Goal: Task Accomplishment & Management: Manage account settings

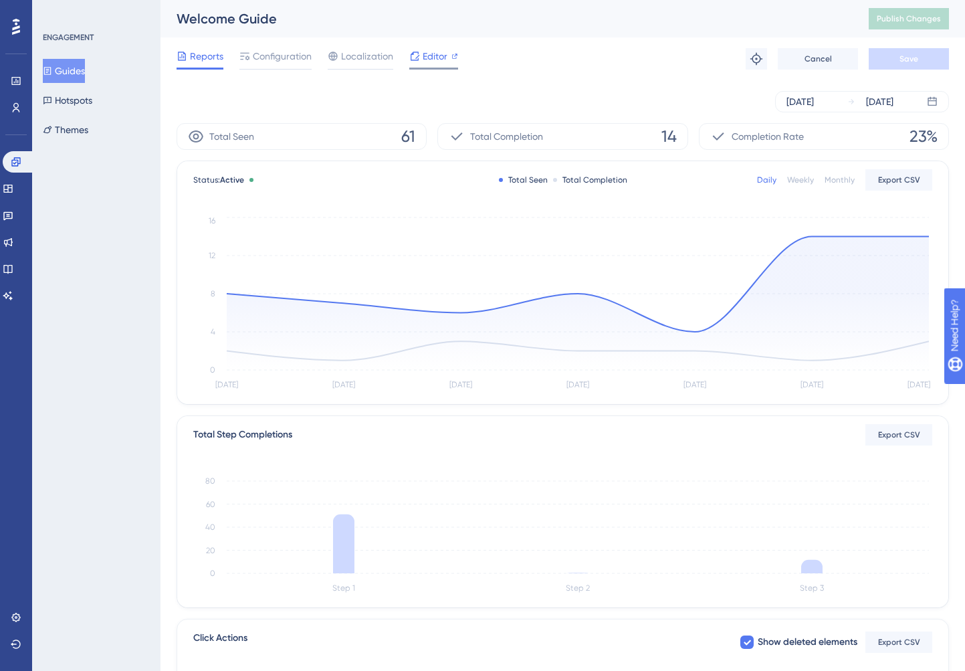
click at [434, 59] on span "Editor" at bounding box center [435, 56] width 25 height 16
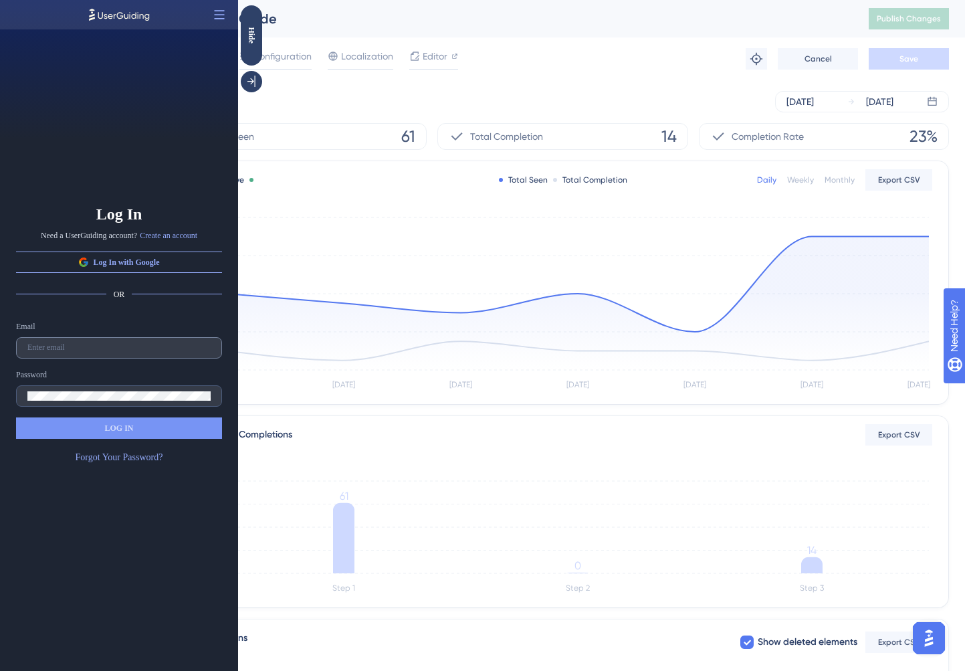
click at [102, 342] on label at bounding box center [119, 347] width 206 height 21
click at [102, 343] on input "text" at bounding box center [118, 347] width 183 height 9
click at [110, 405] on label at bounding box center [119, 395] width 206 height 21
click at [115, 358] on div "Email Password LOG IN Forgot Your Password?" at bounding box center [119, 393] width 206 height 144
click at [115, 351] on input "text" at bounding box center [118, 347] width 183 height 9
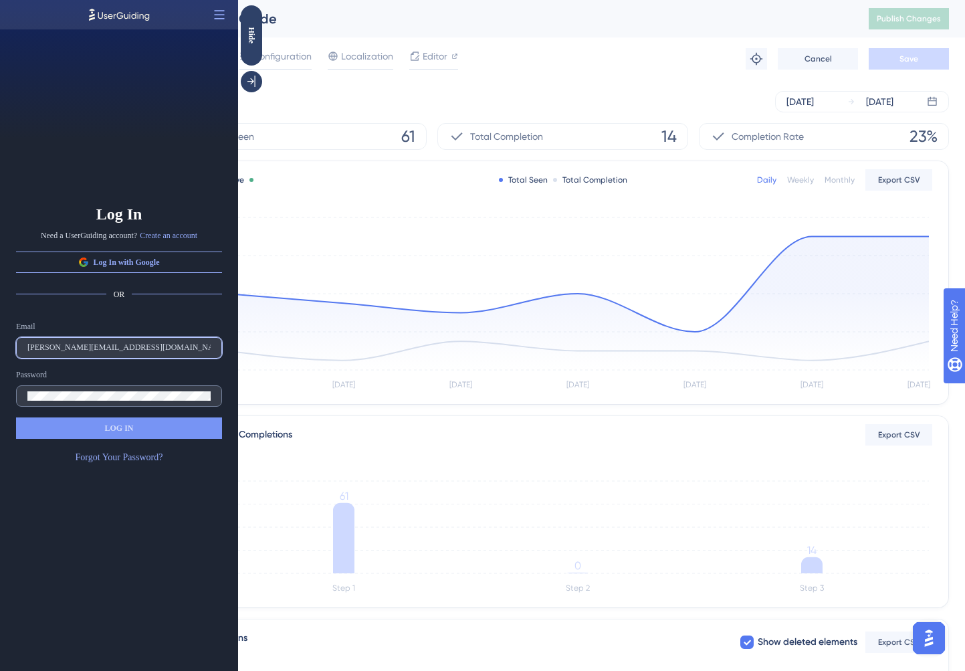
type input "josh@documint.me"
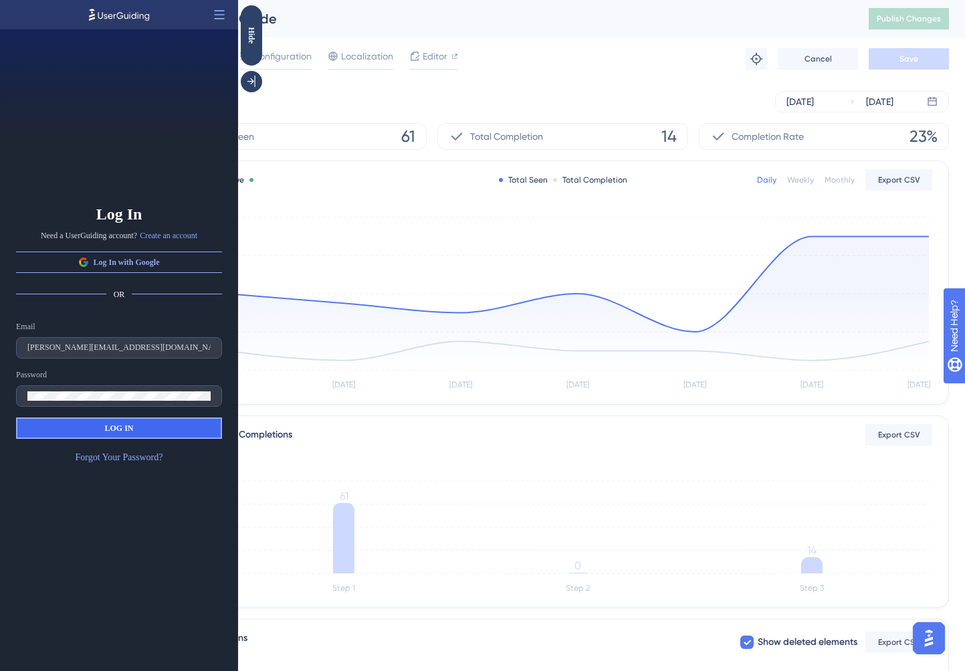
click at [144, 434] on button "LOG IN" at bounding box center [119, 427] width 206 height 21
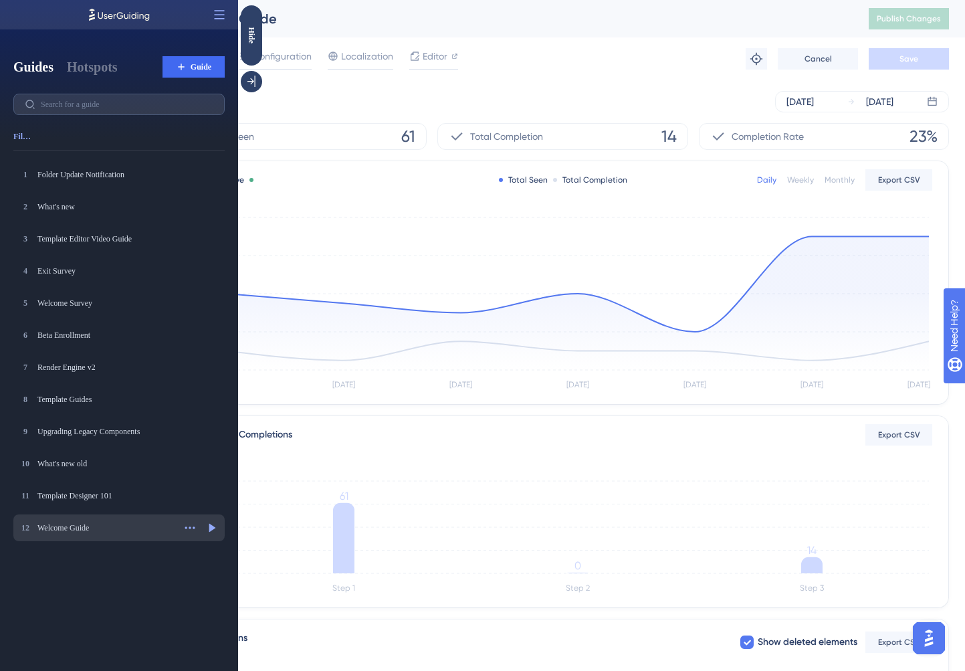
click at [96, 526] on div "Welcome Guide" at bounding box center [105, 527] width 136 height 11
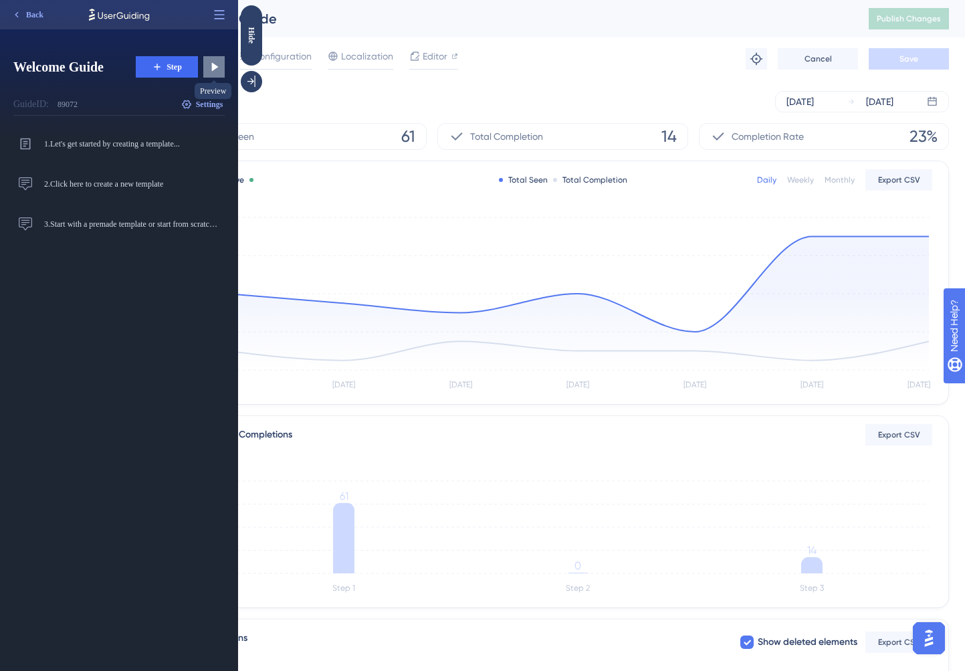
click at [214, 67] on icon at bounding box center [215, 67] width 7 height 9
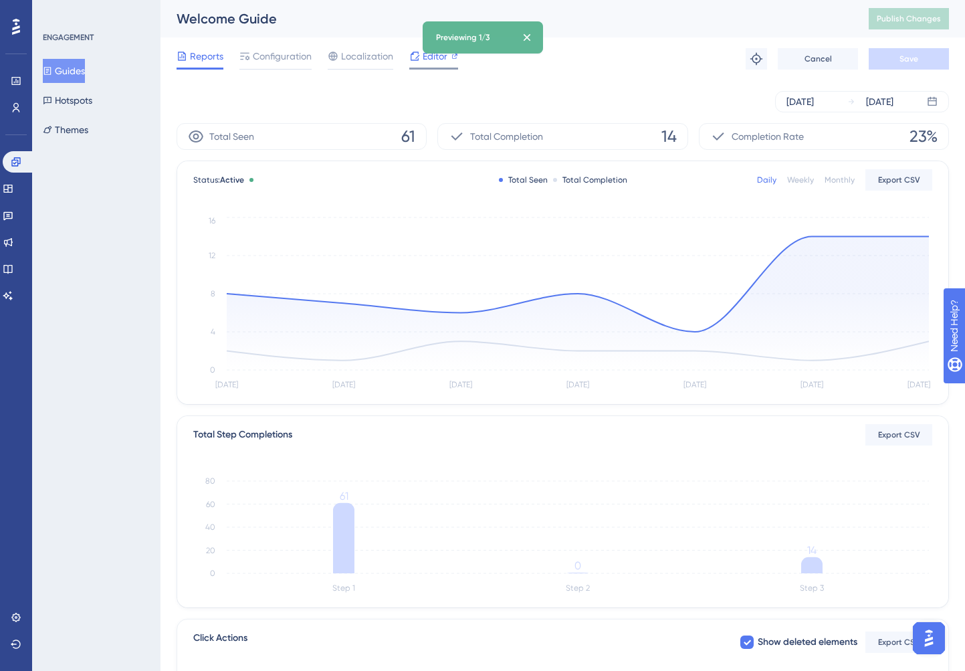
click at [409, 58] on icon at bounding box center [414, 56] width 11 height 11
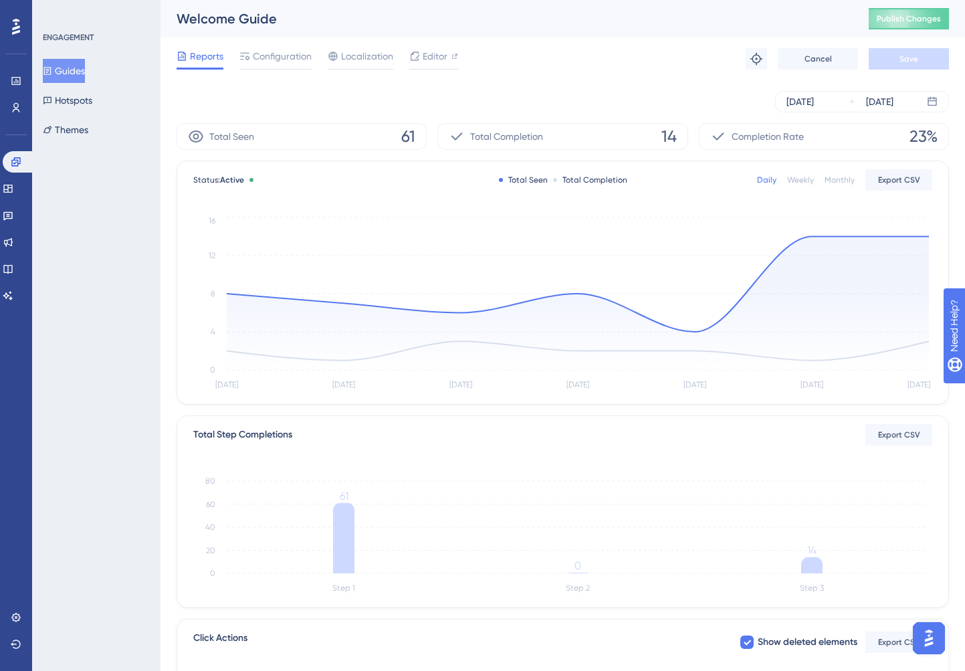
click at [82, 116] on div "Guides Hotspots Themes" at bounding box center [97, 100] width 108 height 83
click at [80, 128] on button "Themes" at bounding box center [65, 130] width 45 height 24
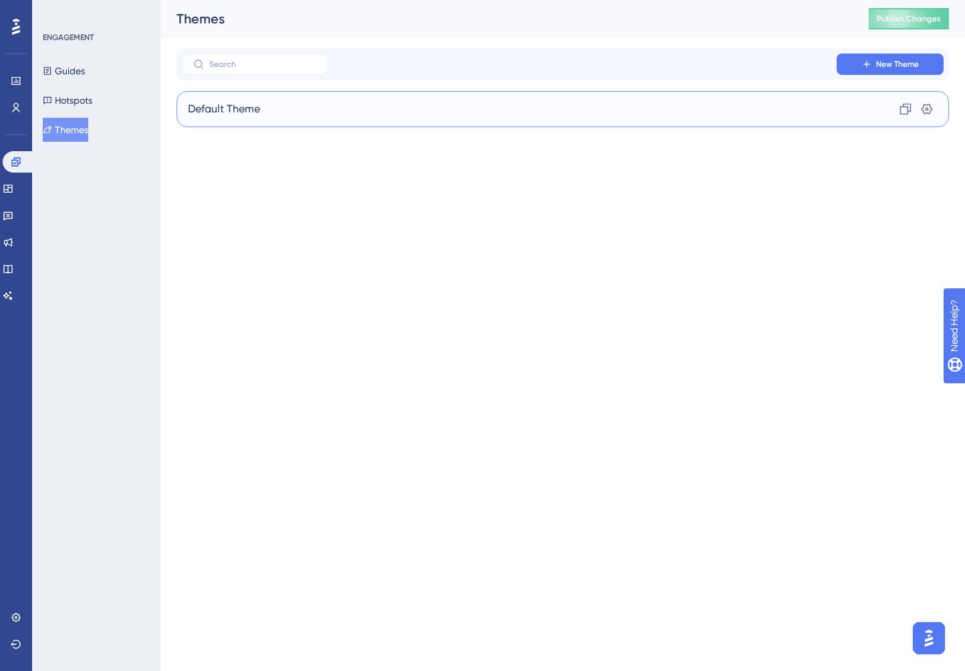
click at [491, 108] on div "Default Theme Clone Settings" at bounding box center [563, 109] width 772 height 36
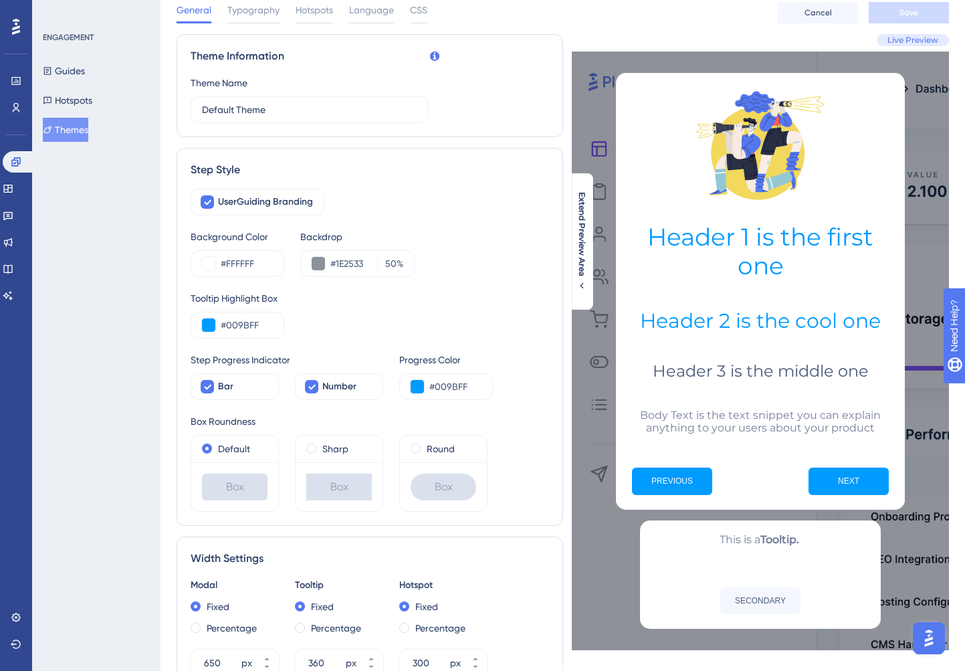
scroll to position [24, 0]
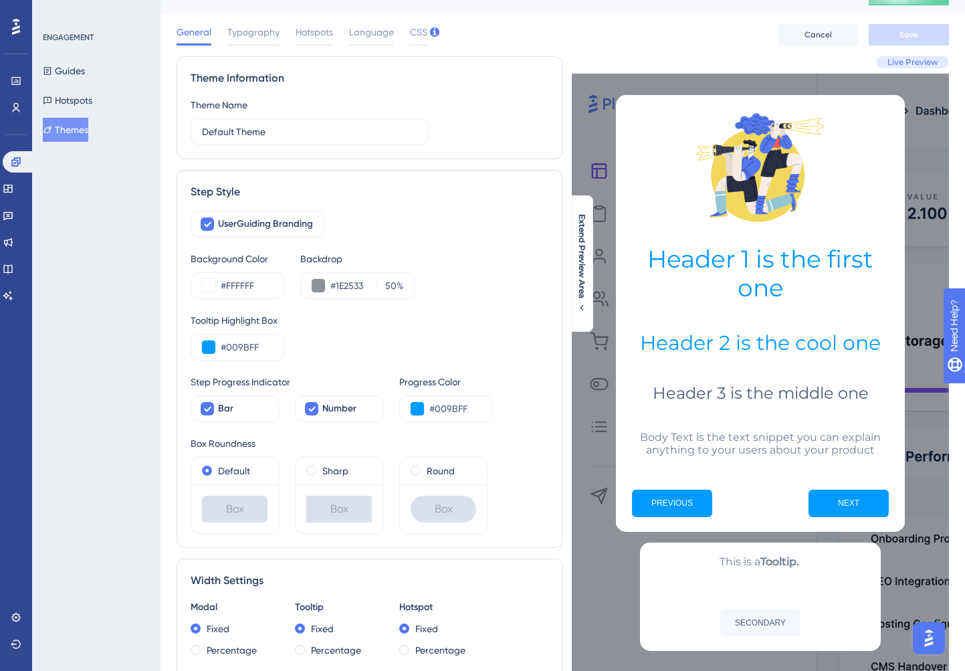
click at [409, 46] on div "General Typography Hotspots Language CSS Cancel Save" at bounding box center [563, 34] width 772 height 43
click at [417, 27] on span "CSS" at bounding box center [418, 32] width 17 height 16
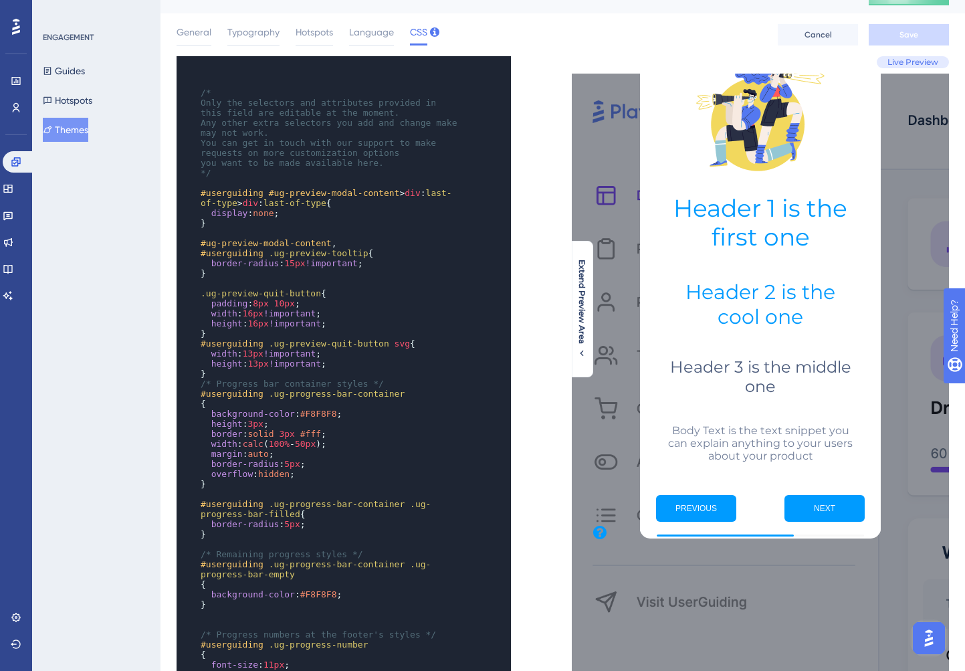
scroll to position [0, 0]
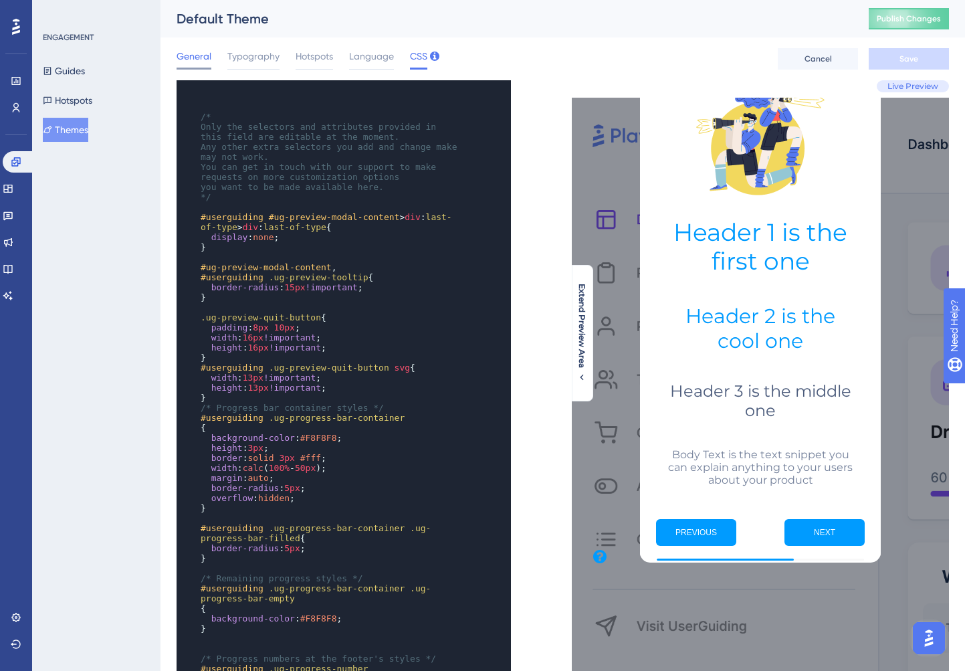
click at [201, 61] on span "General" at bounding box center [194, 56] width 35 height 16
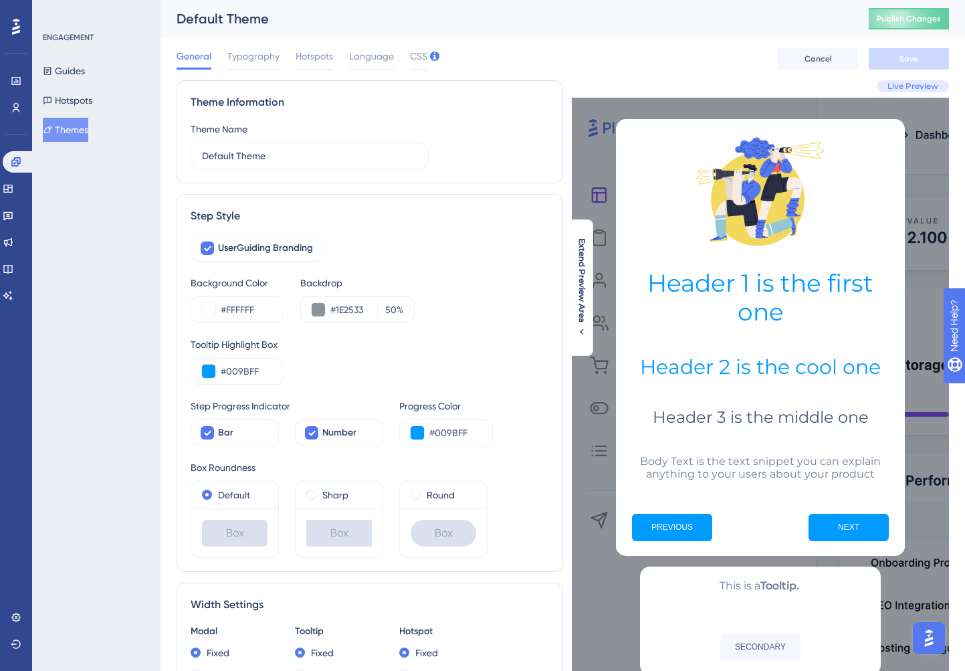
click at [405, 62] on div "General Typography Hotspots Language CSS" at bounding box center [302, 58] width 251 height 21
click at [418, 62] on span "CSS" at bounding box center [418, 56] width 17 height 16
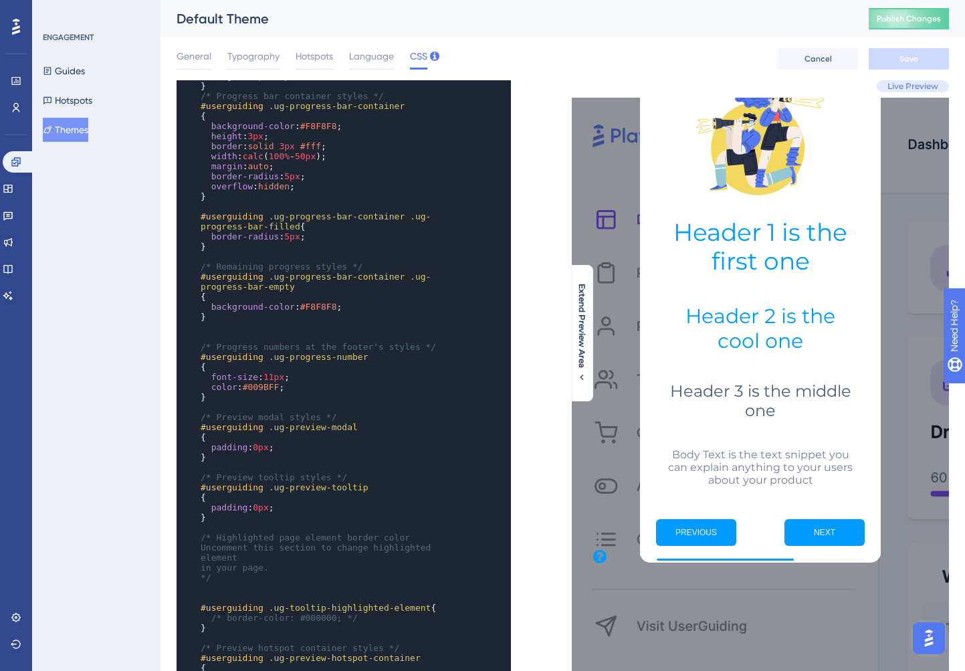
scroll to position [321, 0]
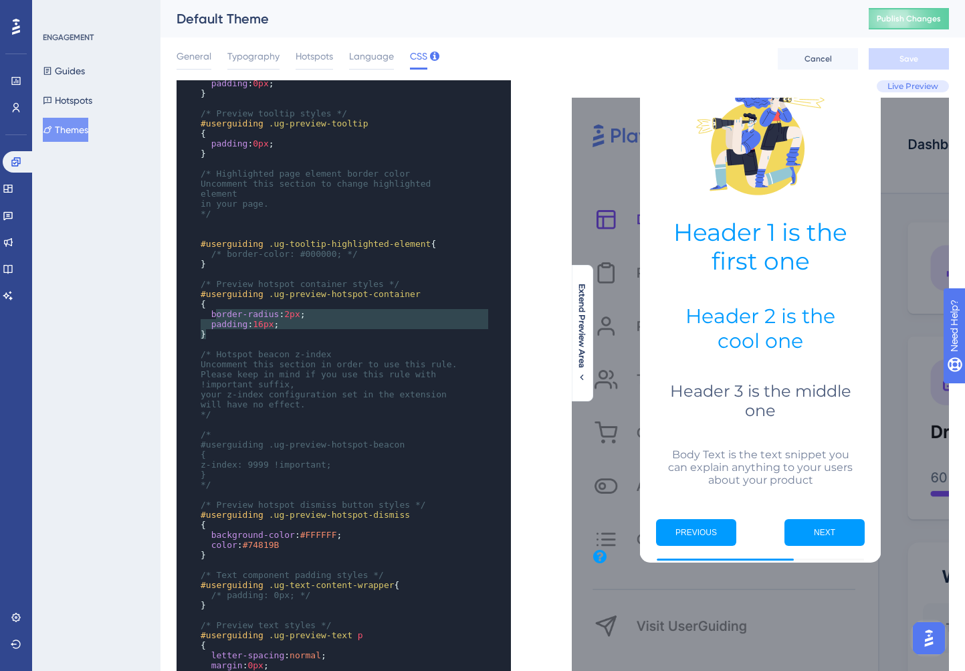
type textarea "#userguiding .ug-preview-hotspot-container { border-radius: 2px; padding: 16px;…"
drag, startPoint x: 240, startPoint y: 335, endPoint x: 196, endPoint y: 295, distance: 59.6
click at [196, 295] on div "x } margin : auto ; border-radius : 5px ; overflow : hidden ; } ​ #userguiding …" at bounding box center [326, 309] width 298 height 1066
click at [227, 334] on pre "}" at bounding box center [330, 334] width 265 height 10
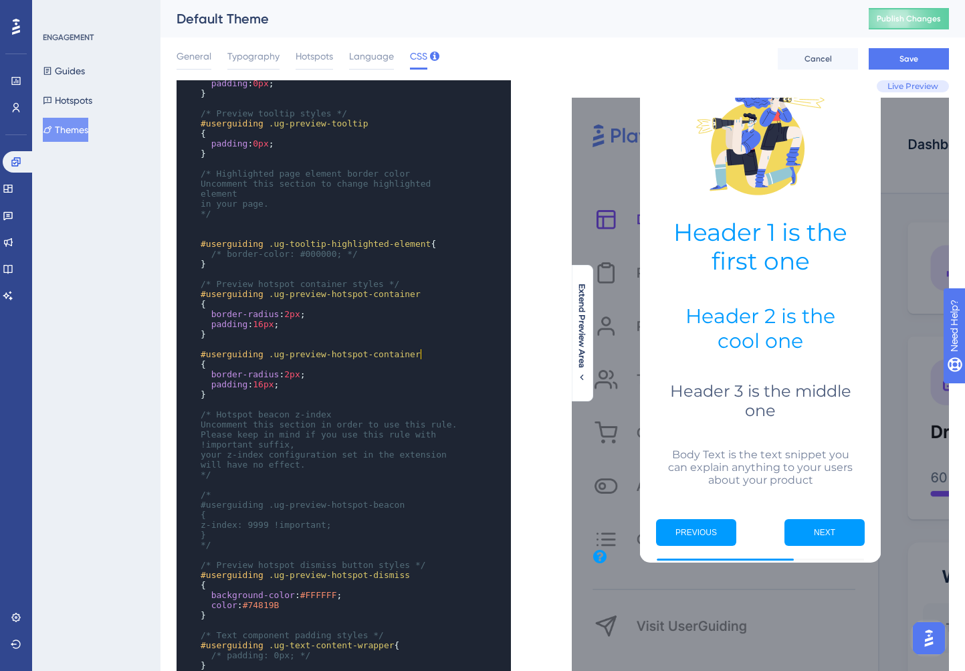
click at [422, 350] on pre "#userguiding .ug-preview-hotspot-container" at bounding box center [330, 354] width 265 height 10
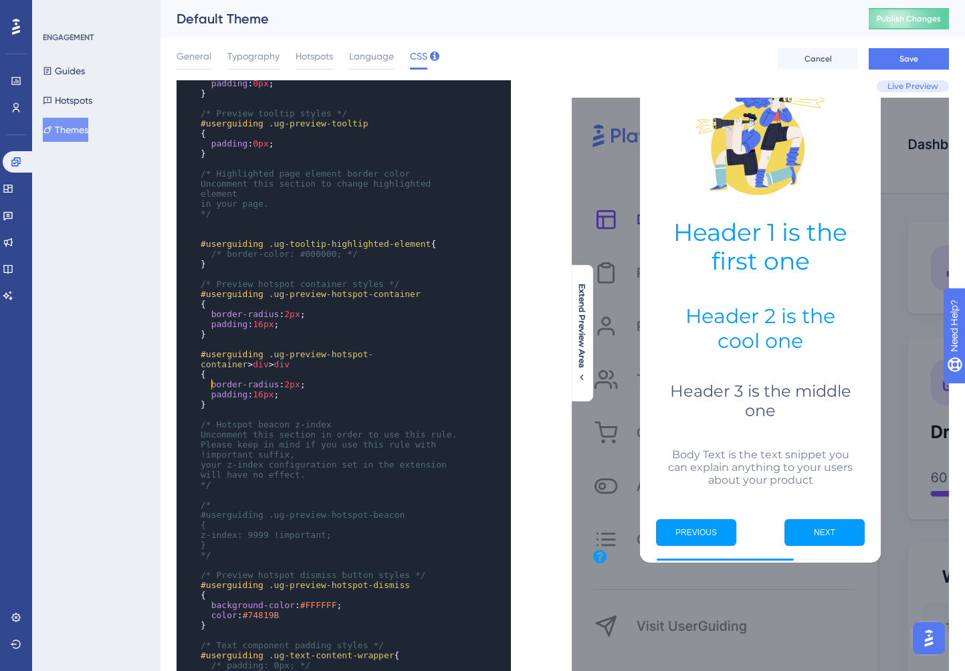
type textarea "border-radius: 2px;"
type textarea "#userguiding .ug-preview-hotspot-container > div > div { border-radius: 2px; pa…"
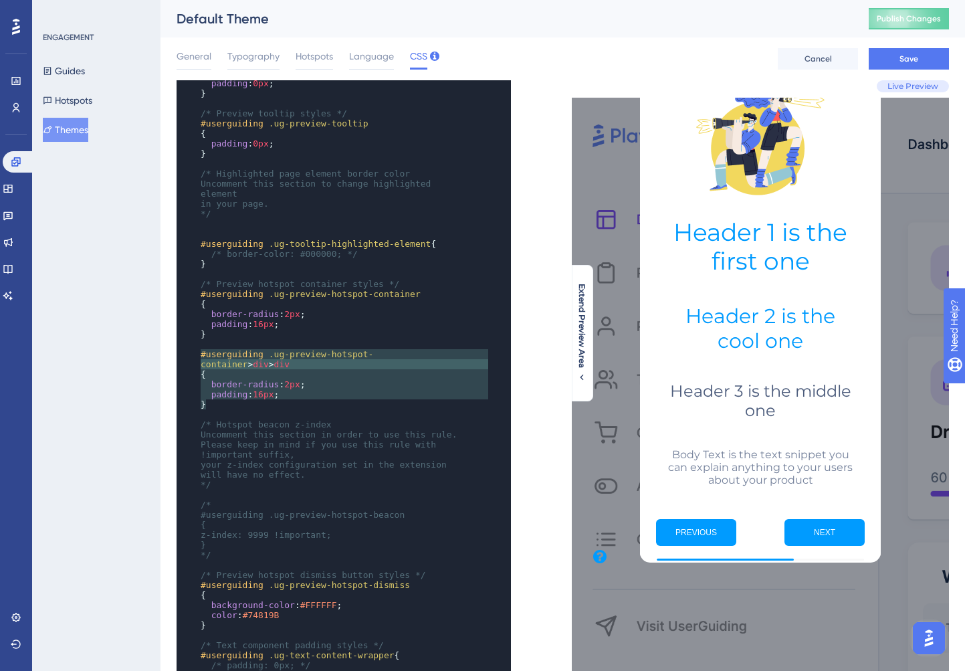
drag, startPoint x: 213, startPoint y: 401, endPoint x: 189, endPoint y: 356, distance: 50.6
click at [189, 356] on div "x } margin : auto ; border-radius : 5px ; overflow : hidden ; } ​ #userguiding …" at bounding box center [326, 389] width 298 height 1226
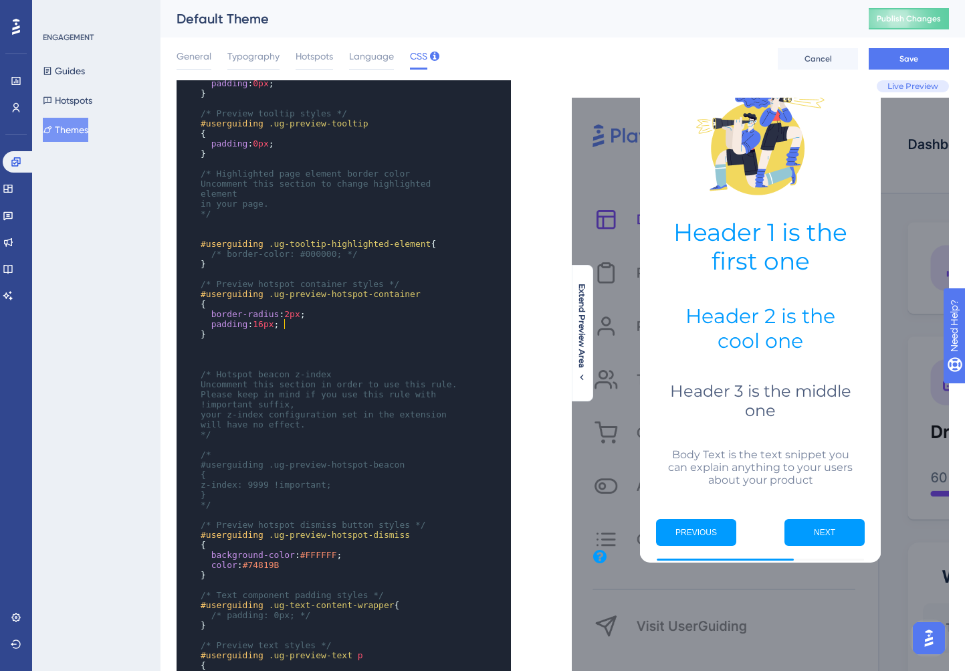
click at [287, 327] on pre "padding : 16px ;" at bounding box center [330, 324] width 265 height 10
click at [918, 65] on button "Save" at bounding box center [909, 58] width 80 height 21
click at [278, 297] on span ".ug-preview-hotspot-container" at bounding box center [345, 294] width 152 height 10
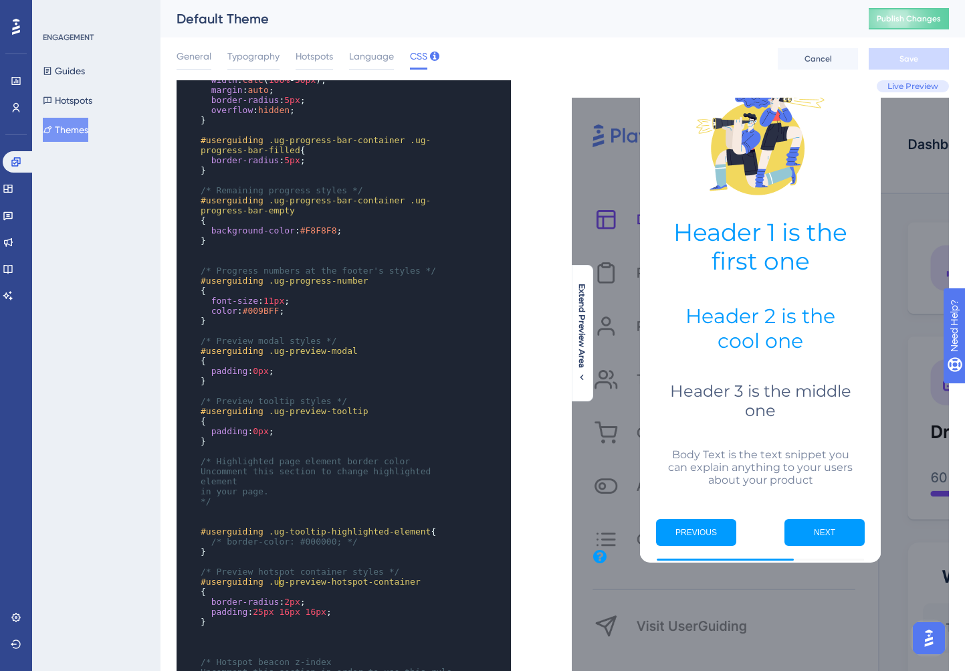
scroll to position [320, 0]
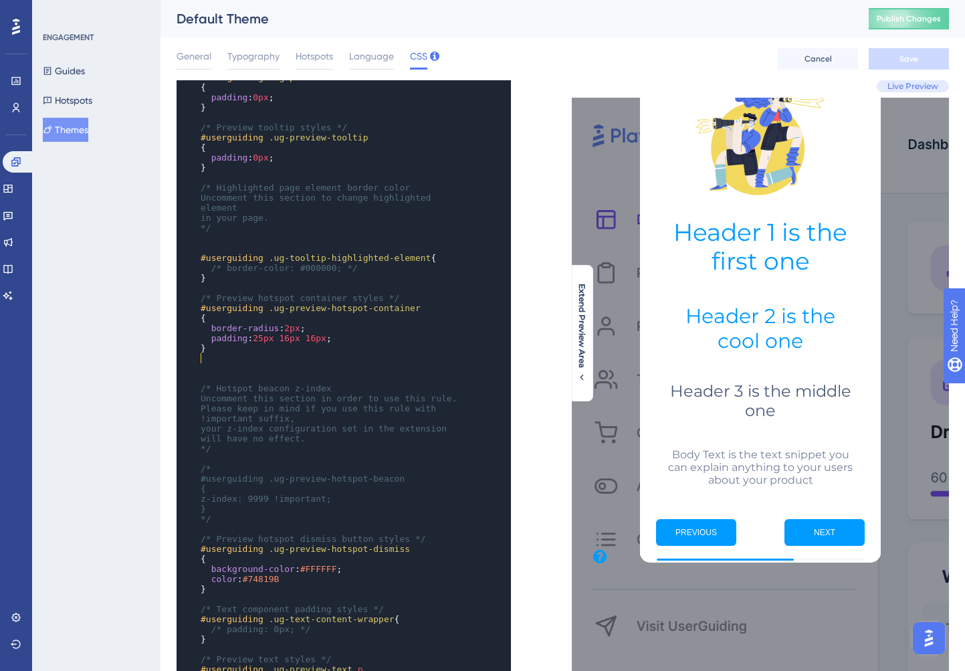
click at [274, 355] on pre "​" at bounding box center [330, 358] width 265 height 10
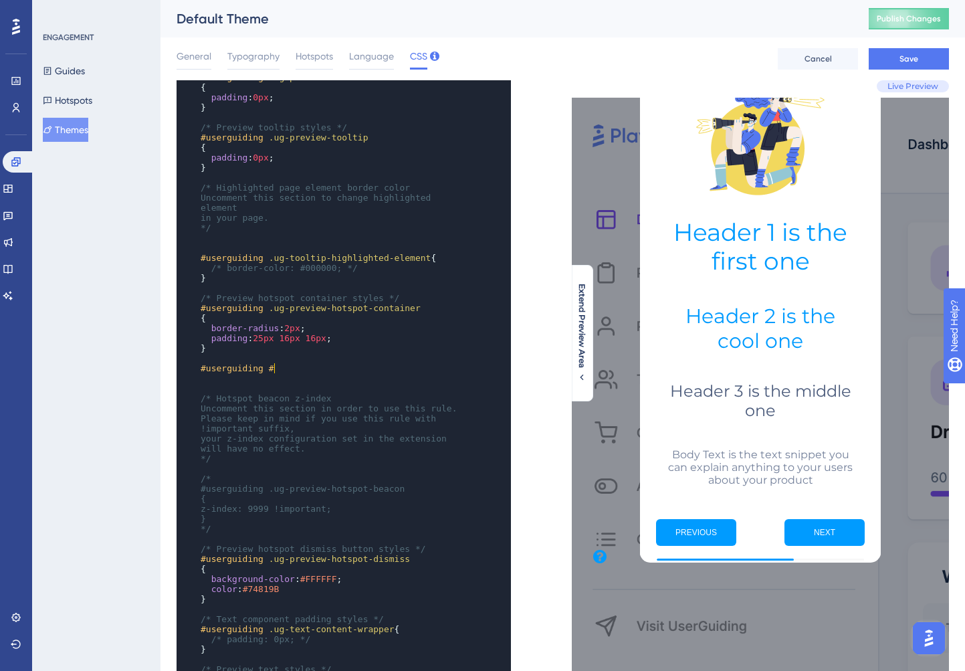
paste textarea "Code editor"
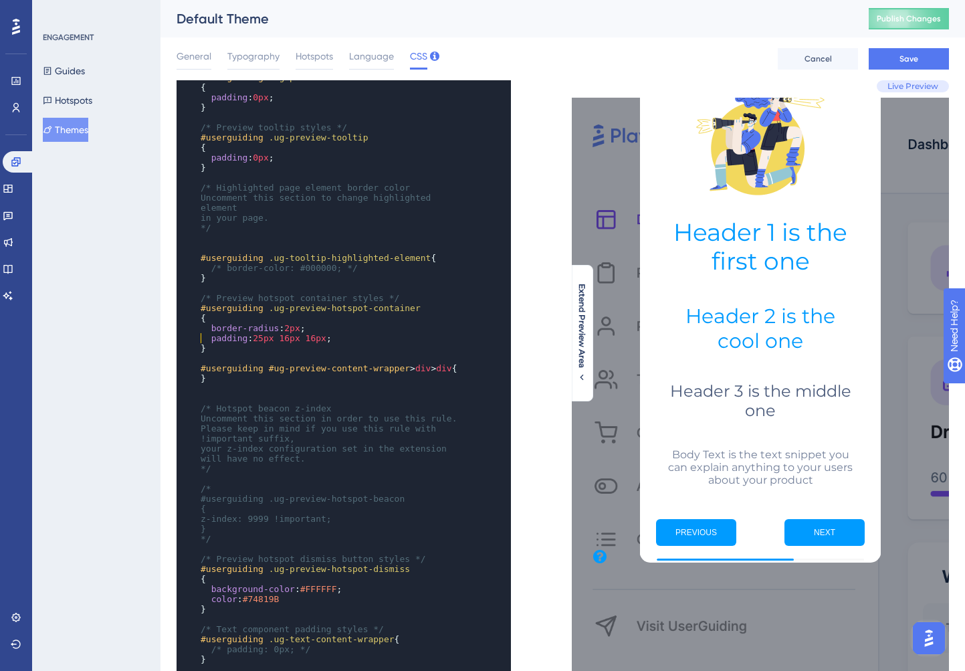
type textarea "padding: 25px 16px 16px;"
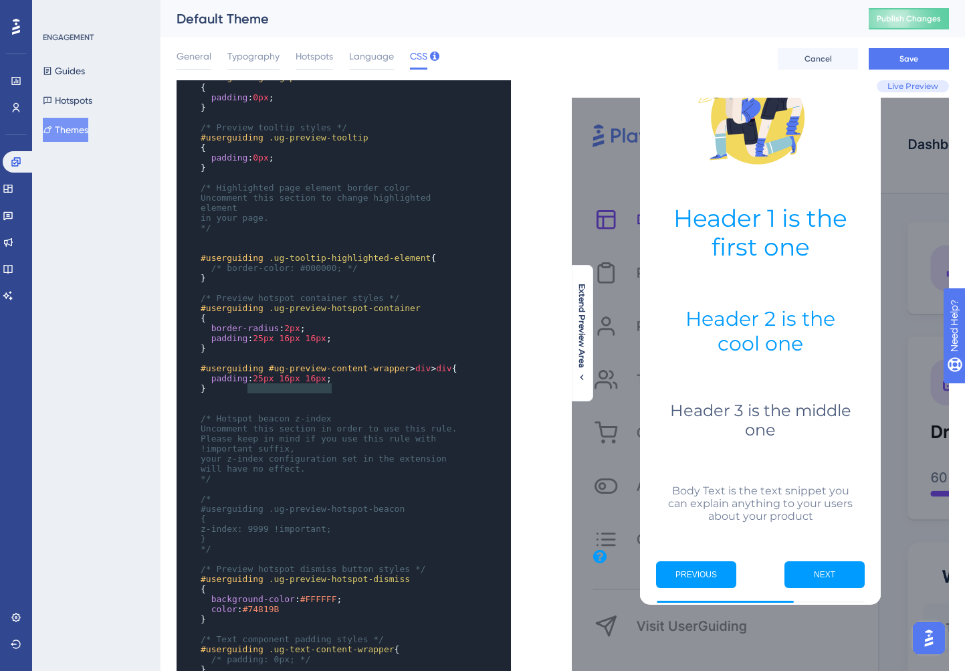
type textarea "25px 16px 16px"
type textarea "padding: 25px 16px 16px;"
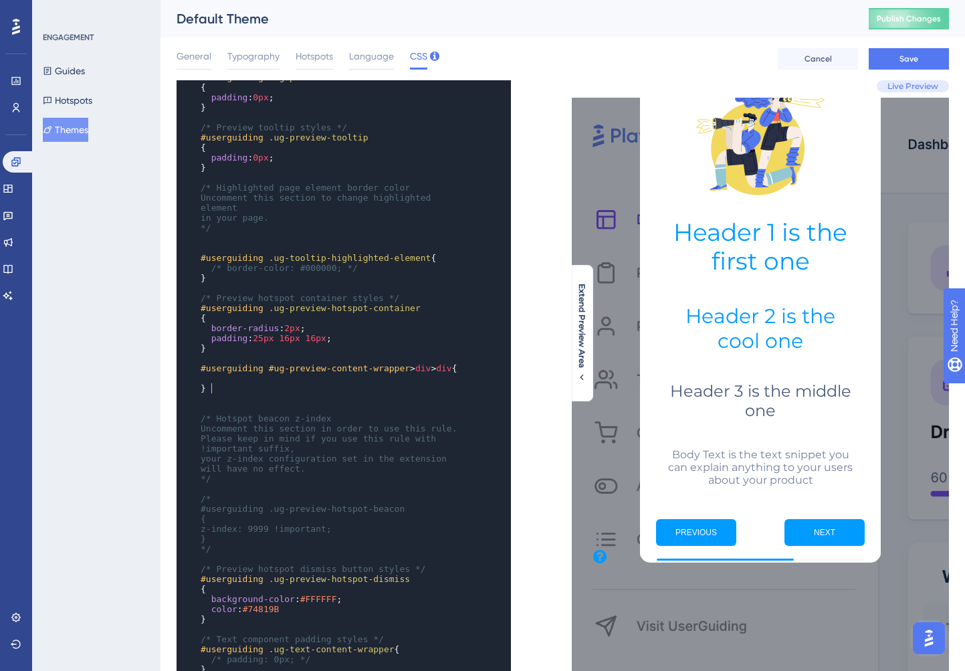
paste textarea "Code editor"
type textarea "2"
type textarea "16px 16px"
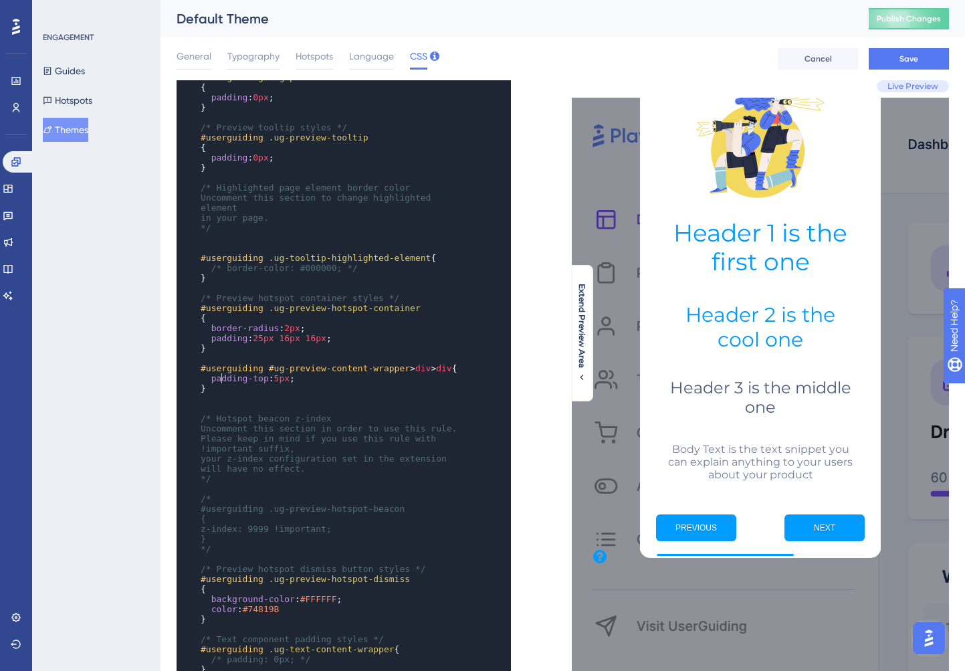
type textarea "div"
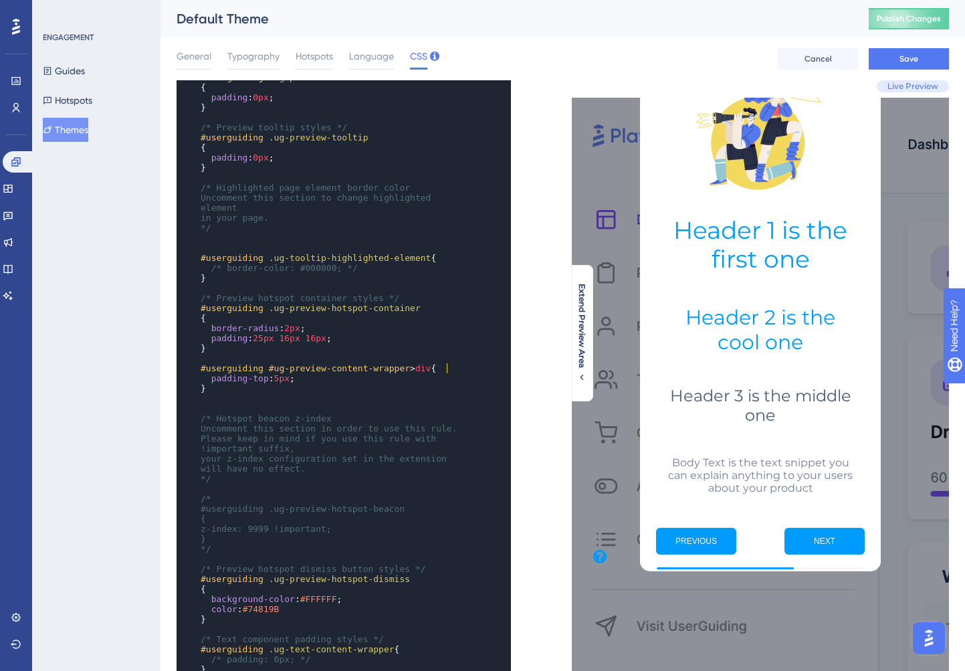
click at [312, 380] on pre "padding-top : 5px ;" at bounding box center [330, 378] width 265 height 10
type textarea "padding-top: 5px;"
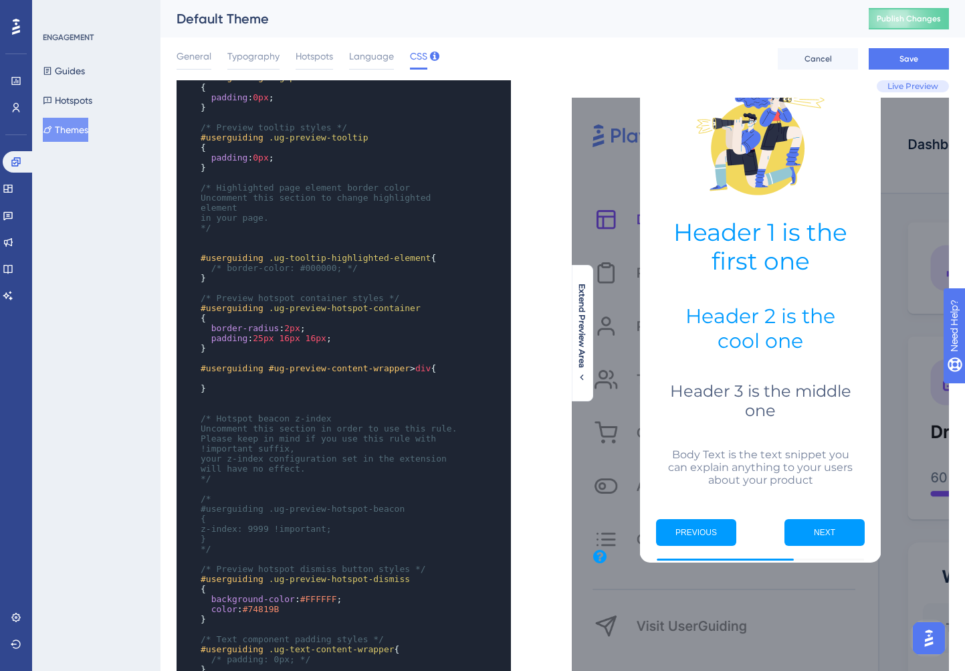
click at [431, 372] on span "div" at bounding box center [422, 368] width 15 height 10
type textarea "div"
click at [431, 372] on span "div" at bounding box center [422, 368] width 15 height 10
paste textarea "padding-top: 5px;"
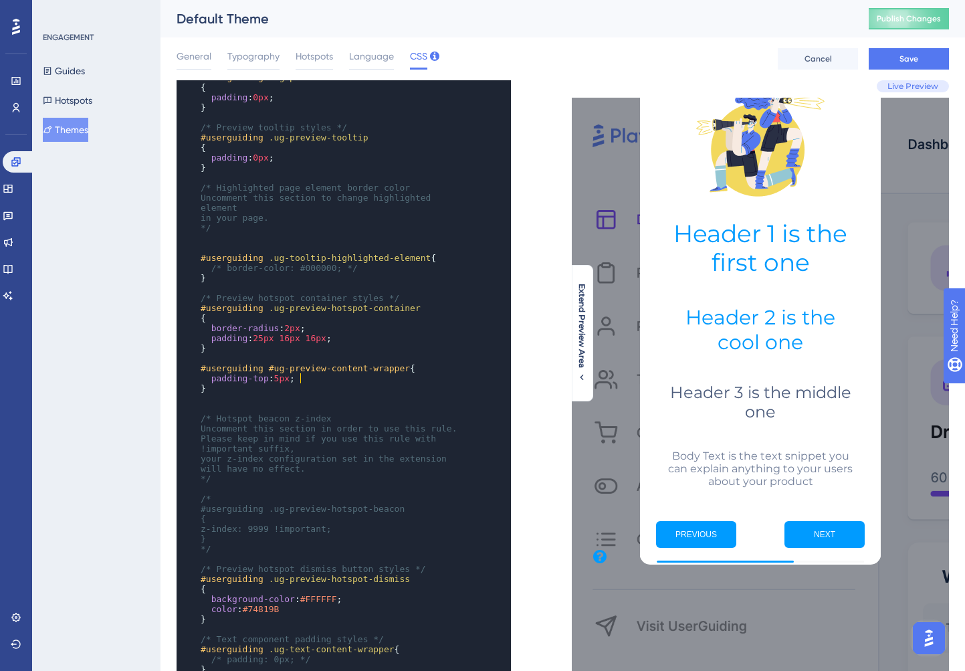
type textarea "padding-top: 5px;"
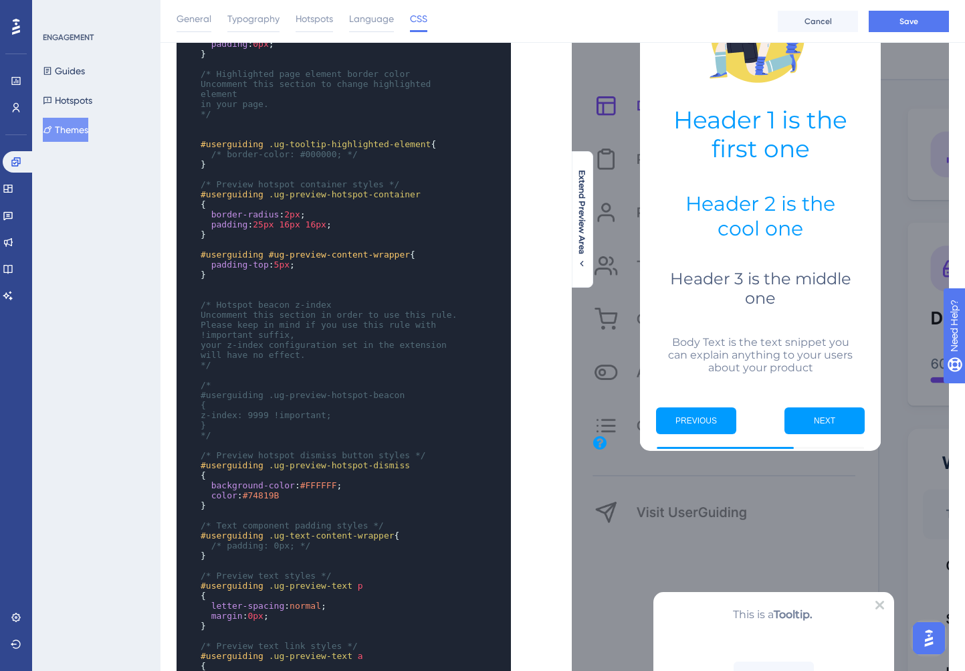
scroll to position [0, 0]
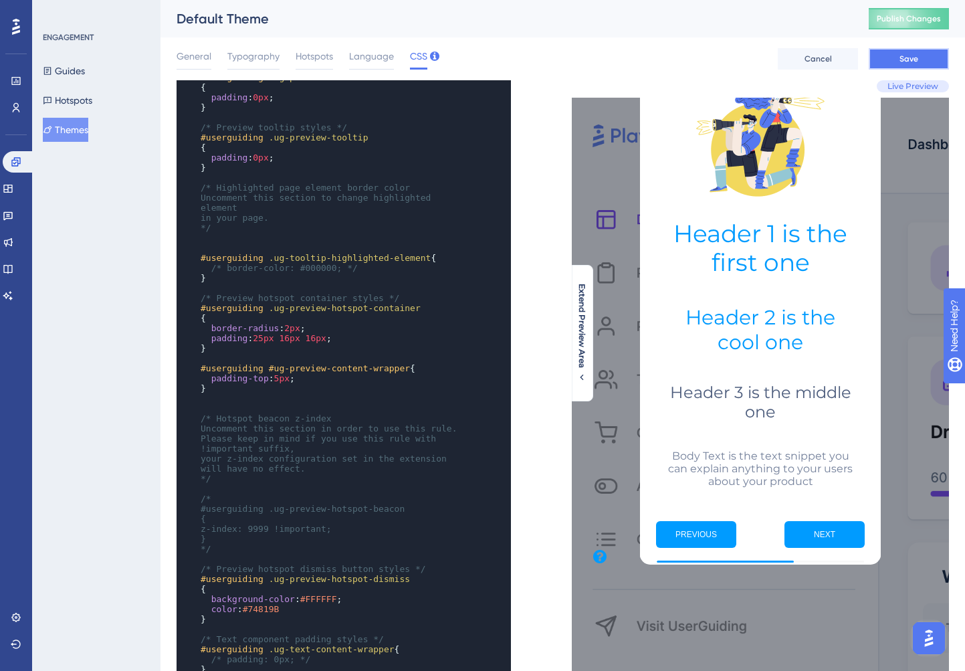
click at [906, 59] on span "Save" at bounding box center [908, 58] width 19 height 11
click at [286, 376] on span "5px" at bounding box center [281, 378] width 15 height 10
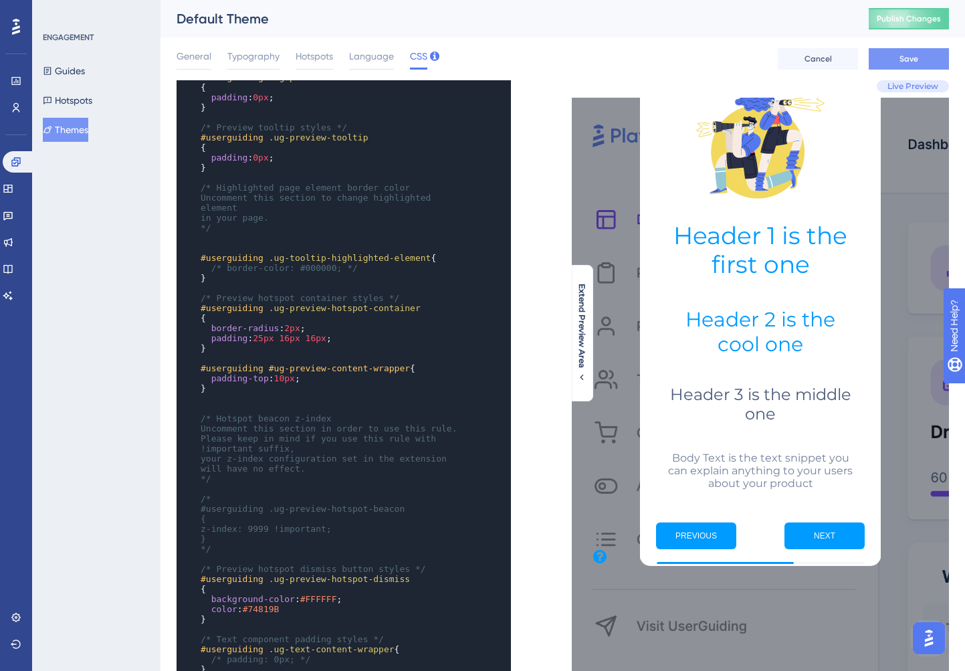
click at [921, 59] on button "Save" at bounding box center [909, 58] width 80 height 21
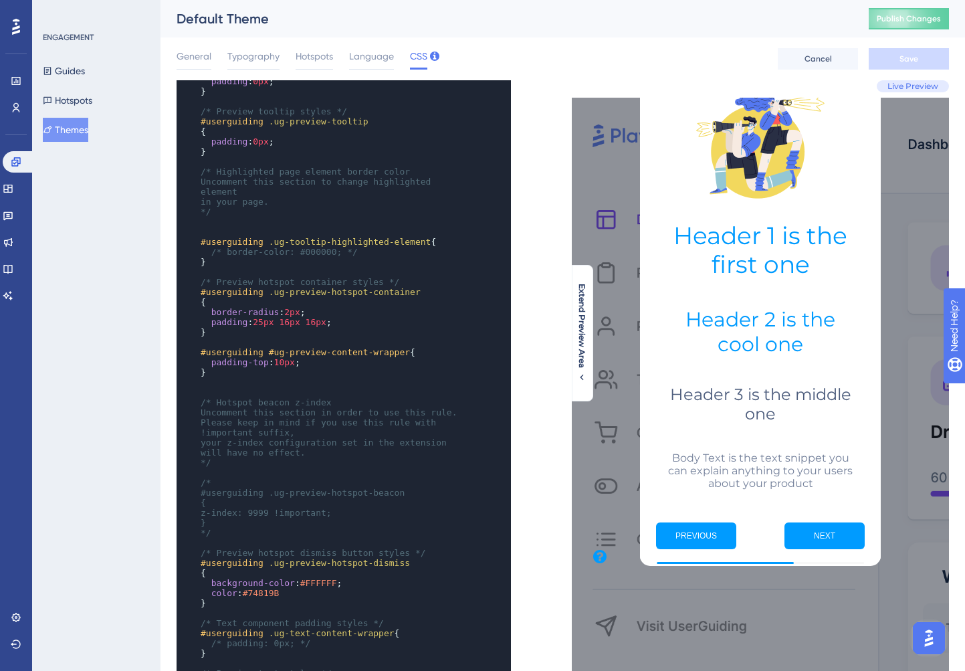
scroll to position [681, 0]
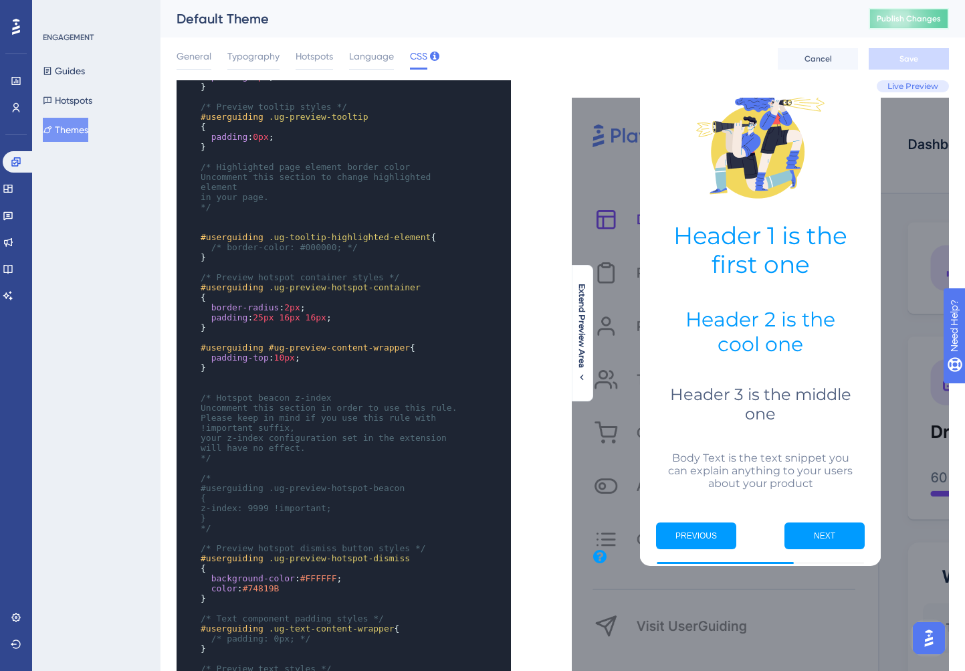
click at [907, 25] on button "Publish Changes" at bounding box center [909, 18] width 80 height 21
click at [13, 219] on icon at bounding box center [8, 215] width 11 height 11
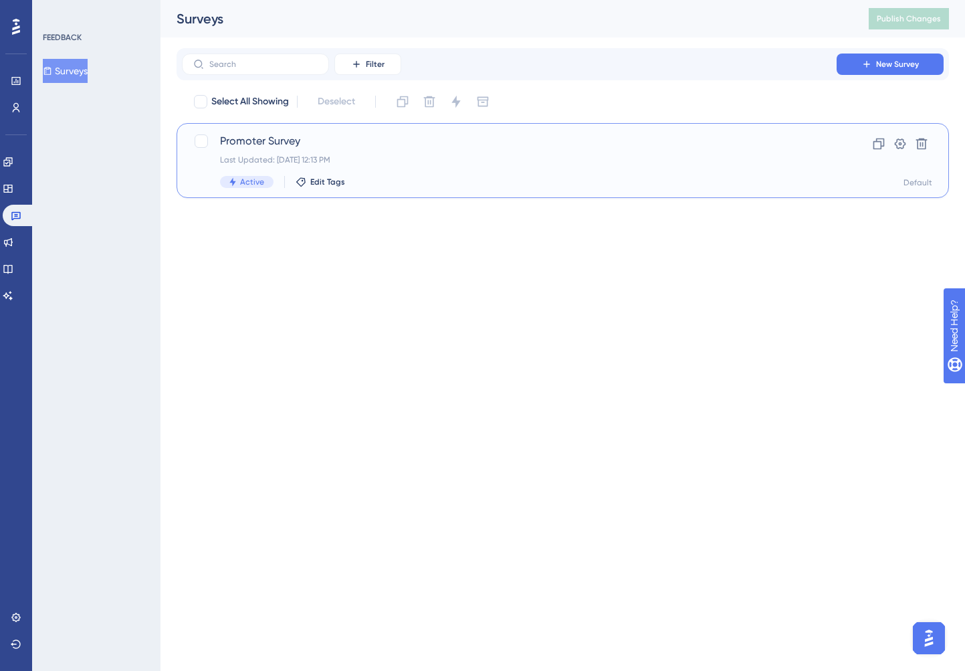
click at [263, 141] on span "Promoter Survey" at bounding box center [509, 141] width 578 height 16
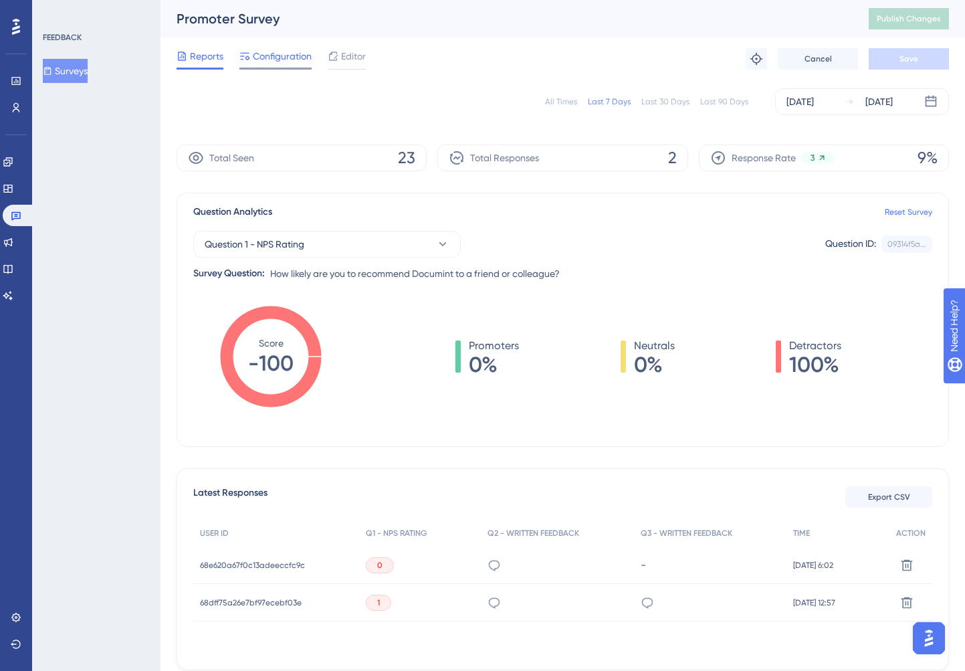
click at [294, 57] on span "Configuration" at bounding box center [282, 56] width 59 height 16
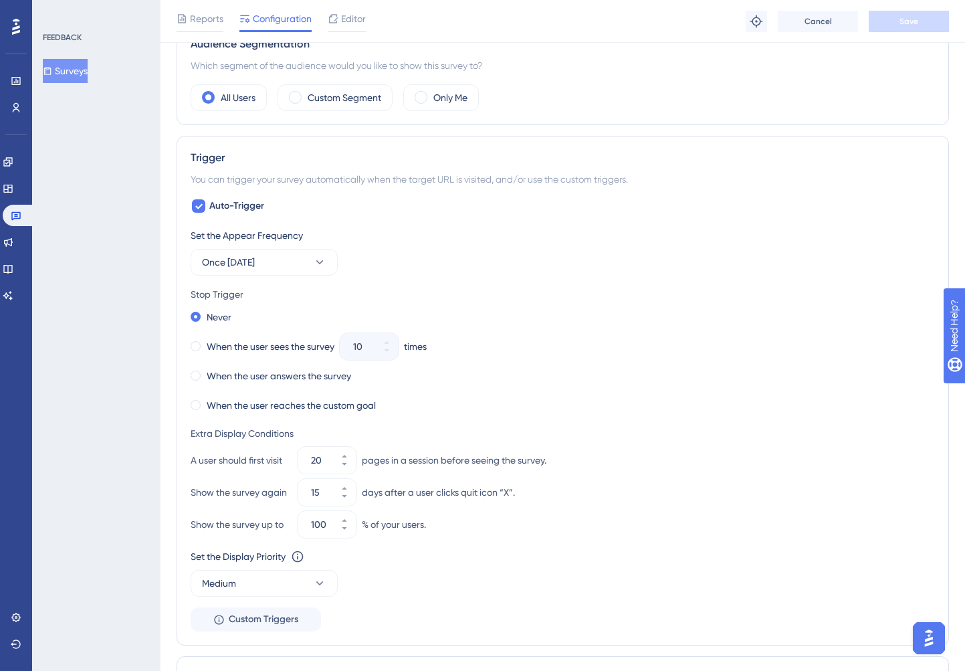
scroll to position [437, 0]
click at [322, 453] on input "20" at bounding box center [320, 459] width 19 height 16
click at [342, 449] on button "20" at bounding box center [344, 451] width 24 height 13
click at [342, 449] on button "21" at bounding box center [344, 451] width 24 height 13
click at [342, 449] on button "22" at bounding box center [344, 451] width 24 height 13
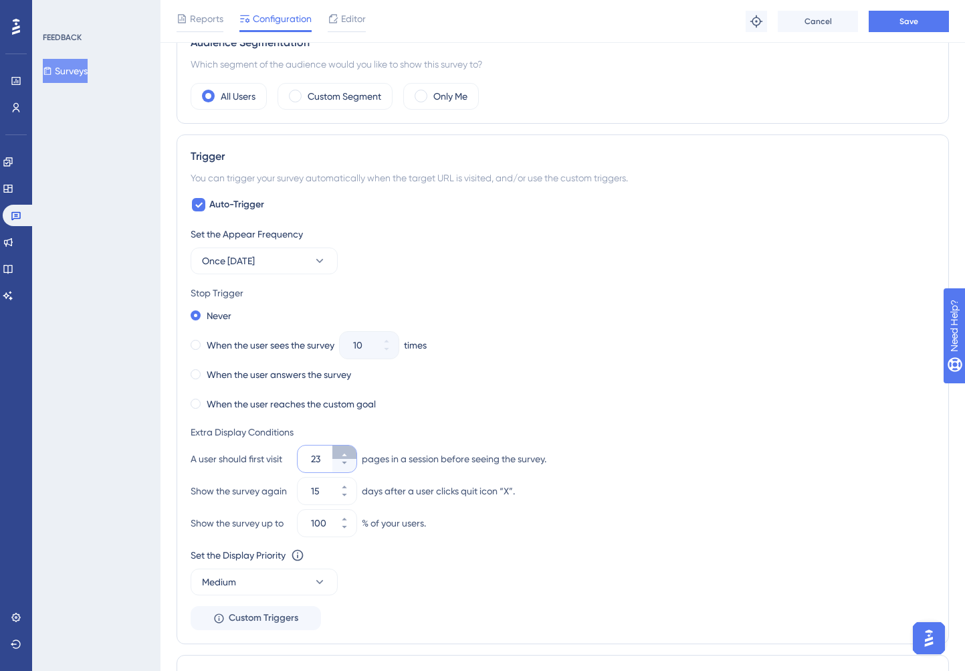
click at [342, 449] on button "23" at bounding box center [344, 451] width 24 height 13
click at [342, 449] on button "24" at bounding box center [344, 451] width 24 height 13
click at [342, 449] on button "25" at bounding box center [344, 451] width 24 height 13
click at [342, 449] on button "26" at bounding box center [344, 451] width 24 height 13
click at [342, 449] on button "27" at bounding box center [344, 451] width 24 height 13
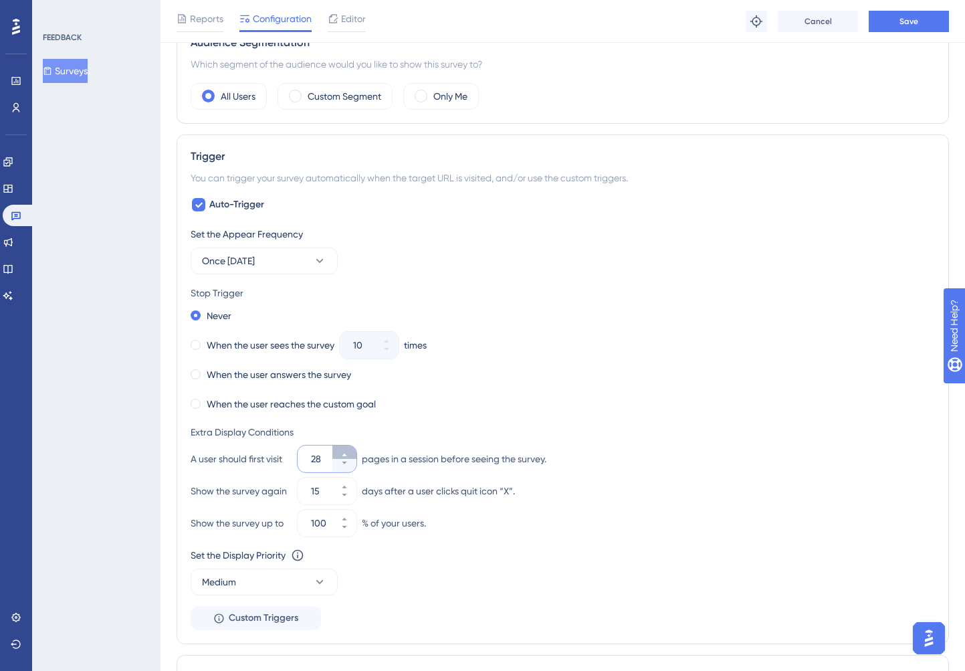
click at [342, 449] on button "28" at bounding box center [344, 451] width 24 height 13
click at [342, 449] on button "29" at bounding box center [344, 451] width 24 height 13
click at [342, 449] on button "30" at bounding box center [344, 451] width 24 height 13
click at [342, 449] on button "31" at bounding box center [344, 451] width 24 height 13
click at [342, 449] on button "32" at bounding box center [344, 451] width 24 height 13
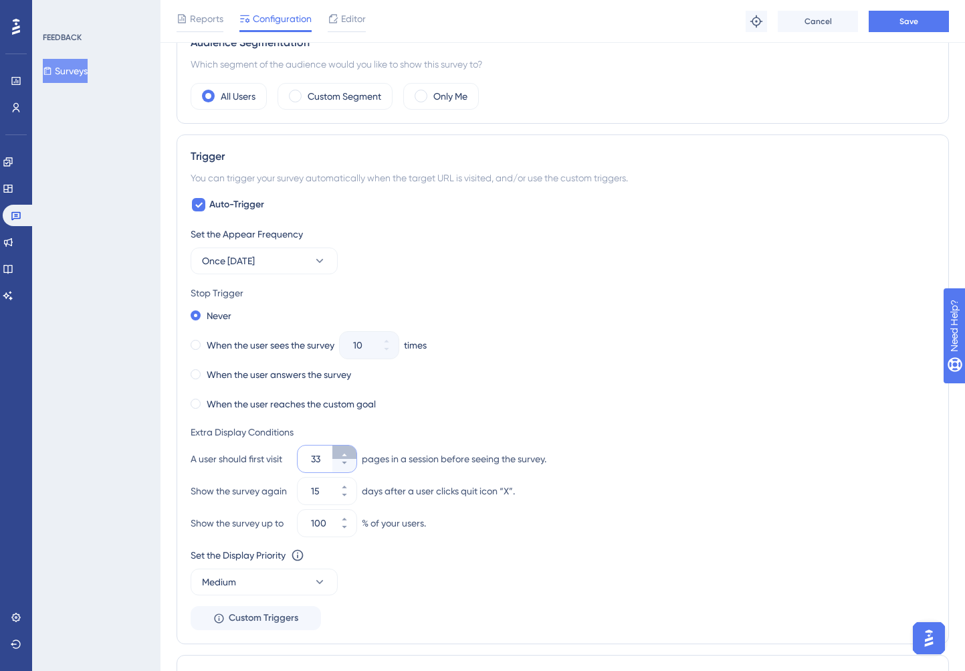
click at [342, 449] on button "33" at bounding box center [344, 451] width 24 height 13
click at [342, 449] on button "34" at bounding box center [344, 451] width 24 height 13
click at [342, 449] on button "35" at bounding box center [344, 451] width 24 height 13
click at [342, 449] on button "36" at bounding box center [344, 451] width 24 height 13
click at [342, 449] on button "37" at bounding box center [344, 451] width 24 height 13
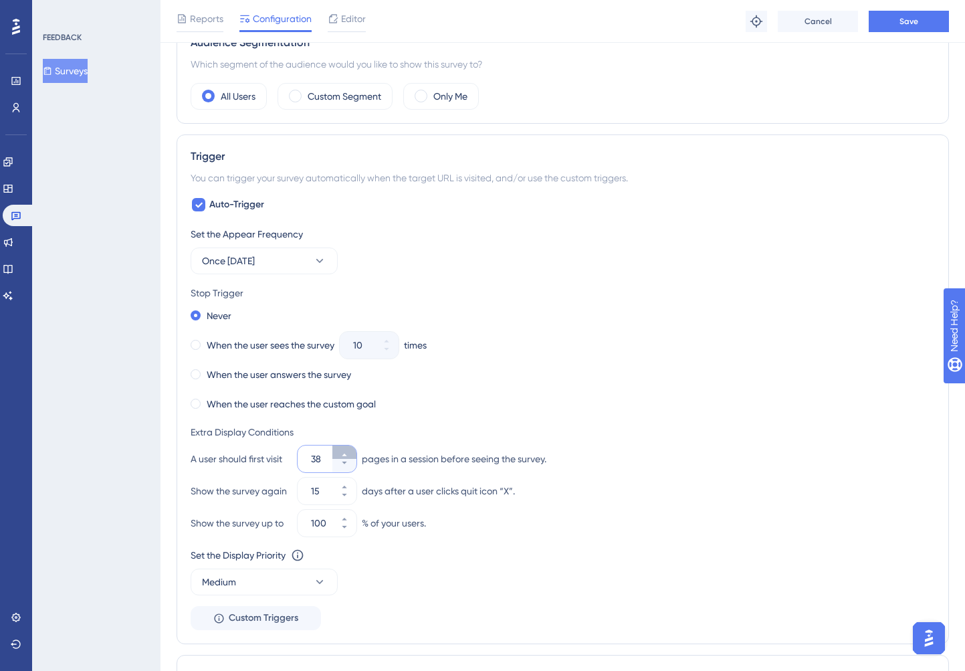
click at [342, 449] on button "38" at bounding box center [344, 451] width 24 height 13
click at [342, 449] on button "39" at bounding box center [344, 451] width 24 height 13
type input "40"
click at [909, 21] on span "Save" at bounding box center [908, 21] width 19 height 11
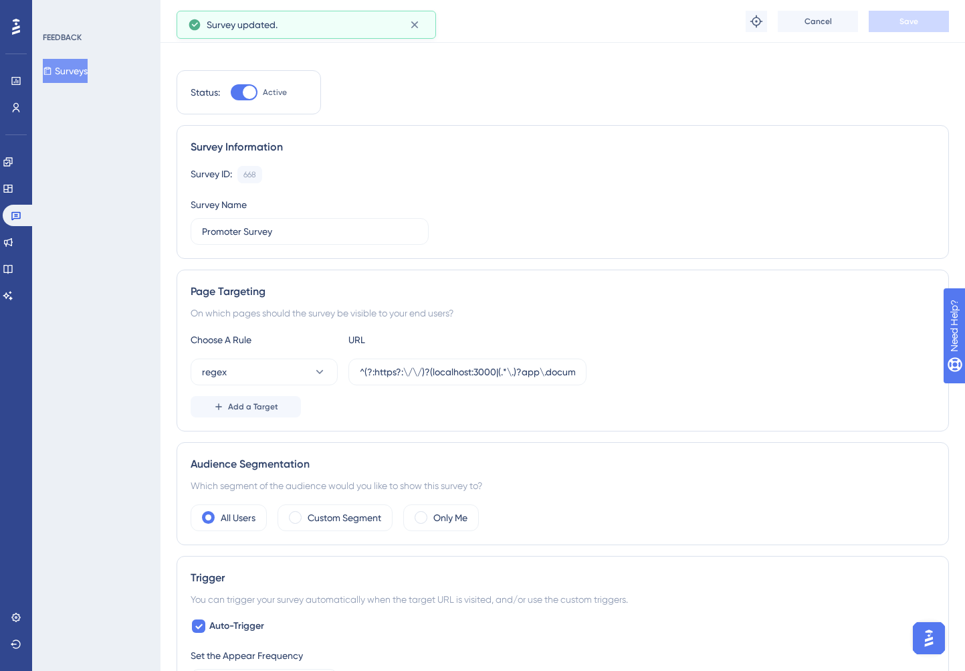
scroll to position [0, 0]
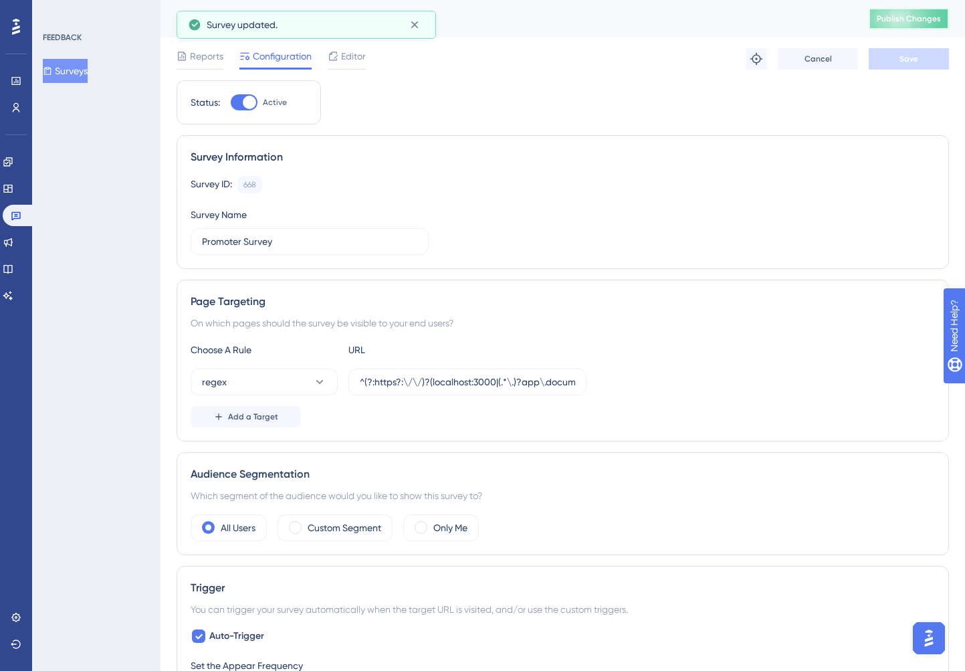
click at [910, 27] on button "Publish Changes" at bounding box center [909, 18] width 80 height 21
